Goal: Ask a question

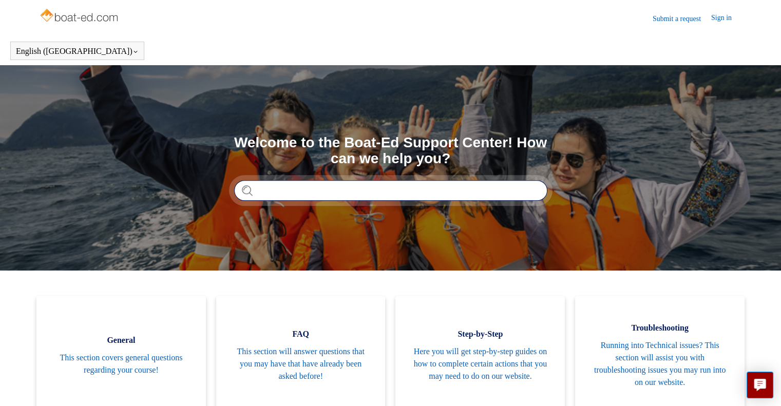
click at [272, 191] on input "Search" at bounding box center [390, 190] width 313 height 21
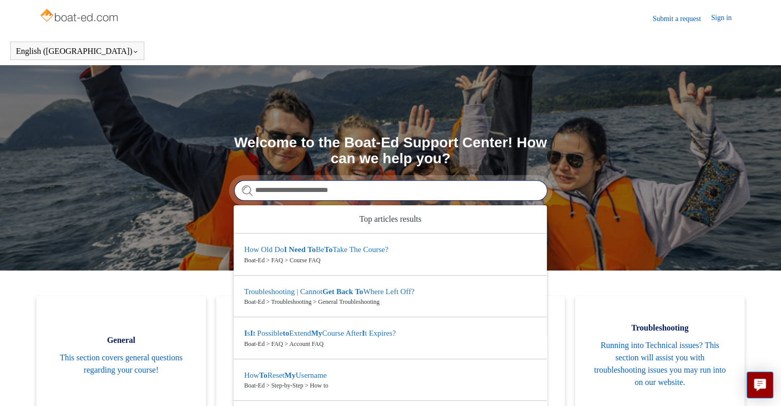
type input "**********"
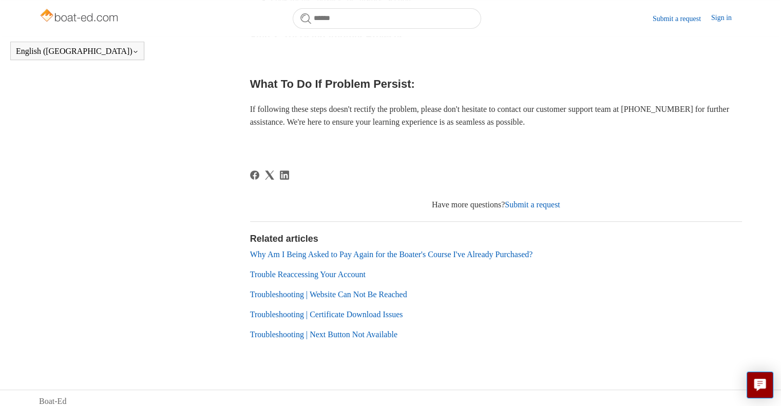
scroll to position [473, 0]
